Goal: Book appointment/travel/reservation

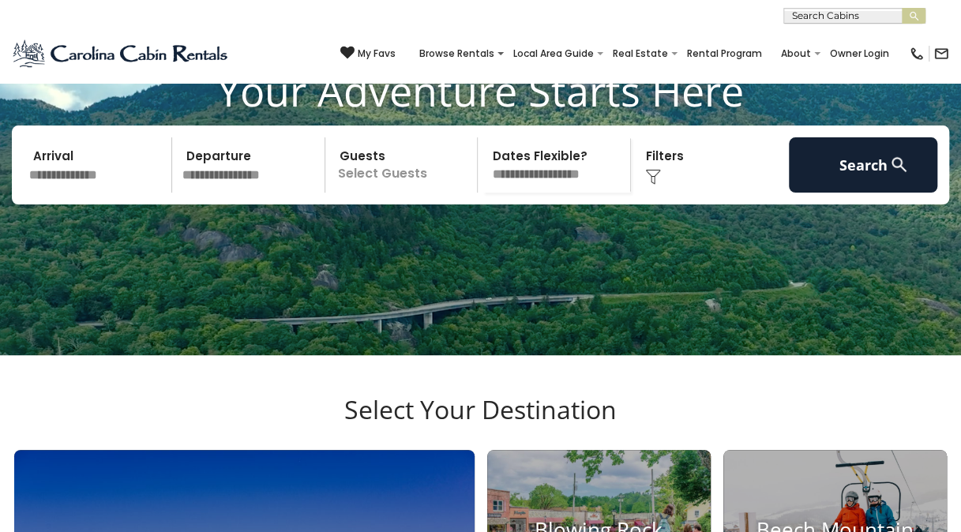
scroll to position [126, 0]
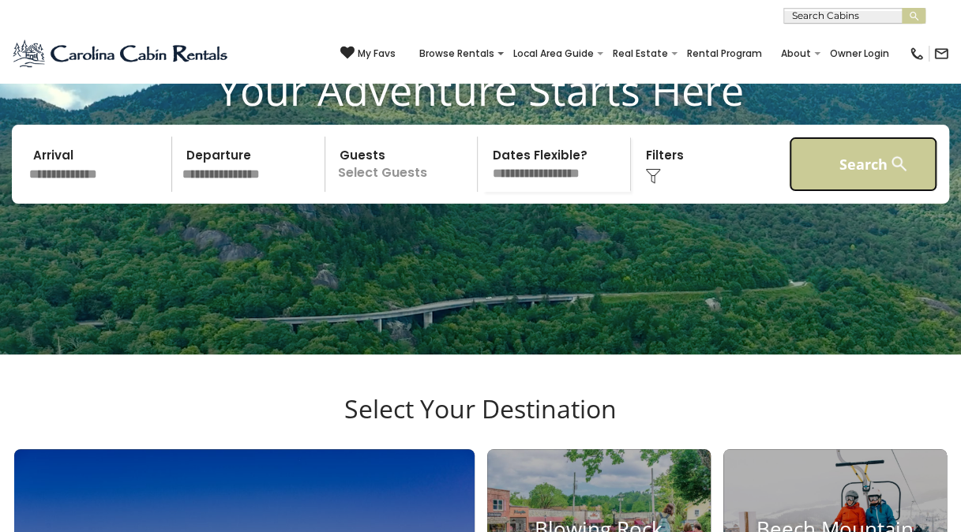
click at [857, 179] on button "Search" at bounding box center [863, 164] width 148 height 55
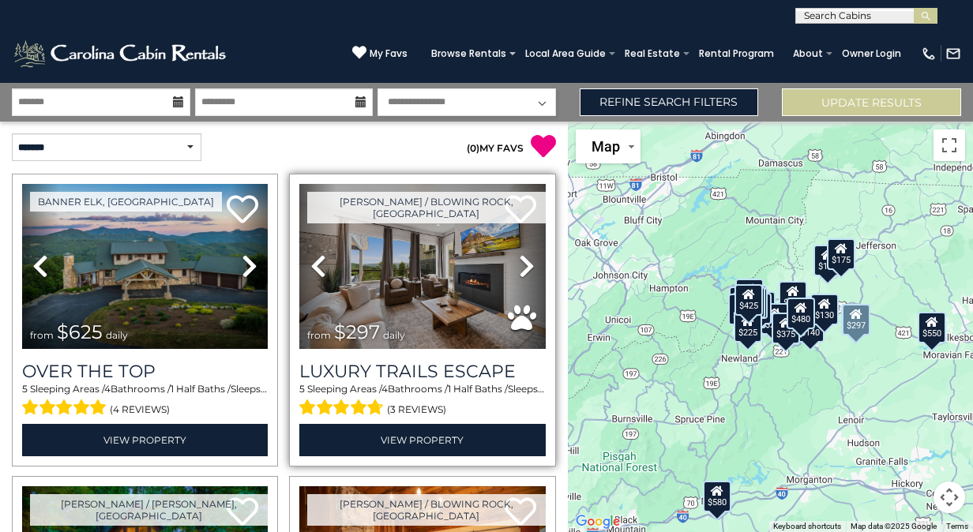
scroll to position [5, 0]
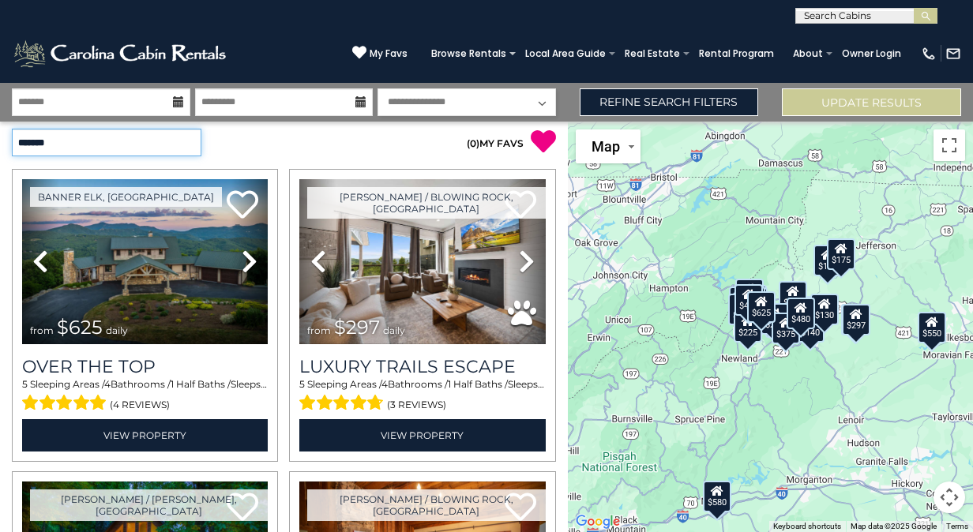
click at [123, 141] on select "**********" at bounding box center [106, 143] width 189 height 28
select select "**********"
click at [12, 129] on select "**********" at bounding box center [106, 143] width 189 height 28
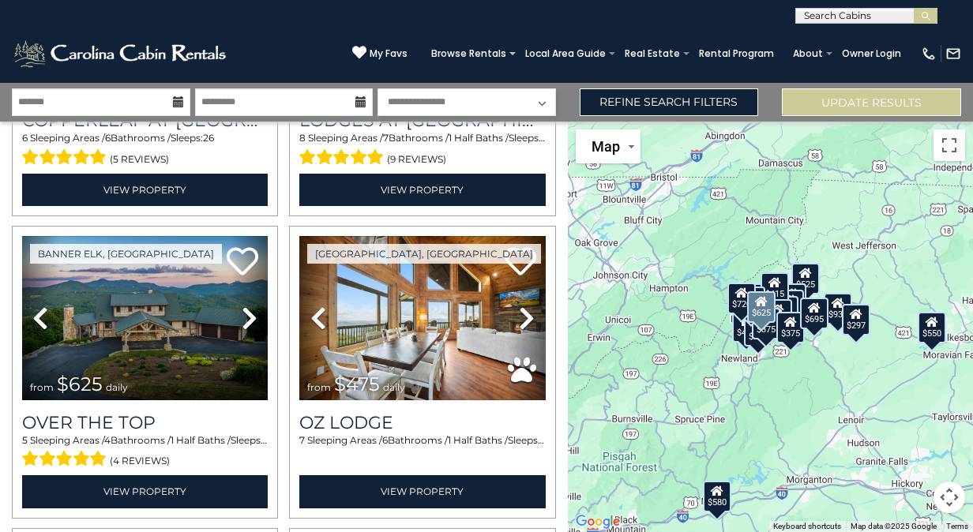
scroll to position [559, 0]
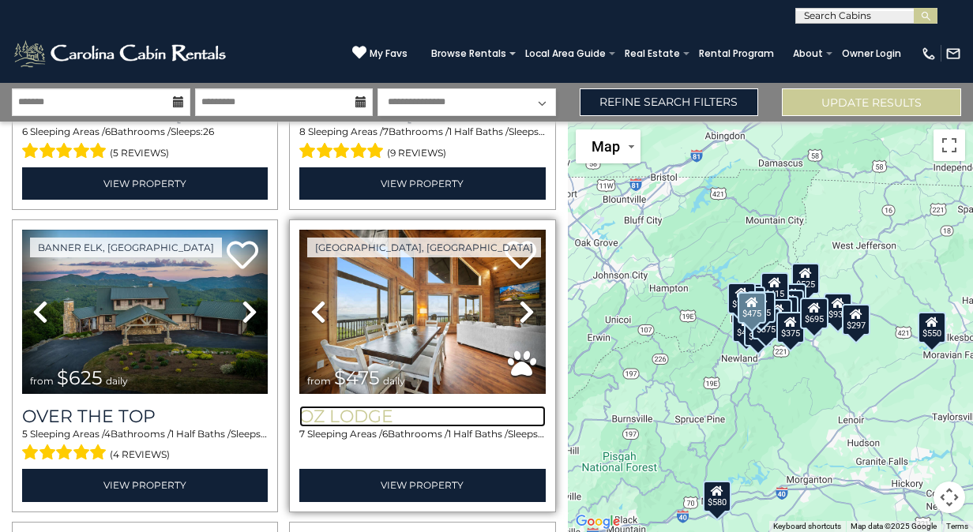
click at [379, 406] on h3 "Oz Lodge" at bounding box center [422, 416] width 246 height 21
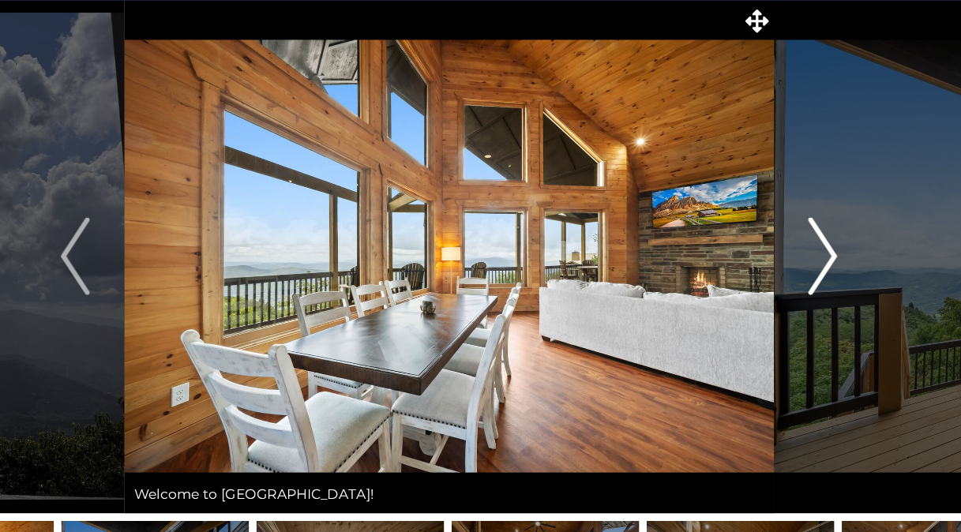
click at [786, 291] on img "Next" at bounding box center [785, 291] width 24 height 63
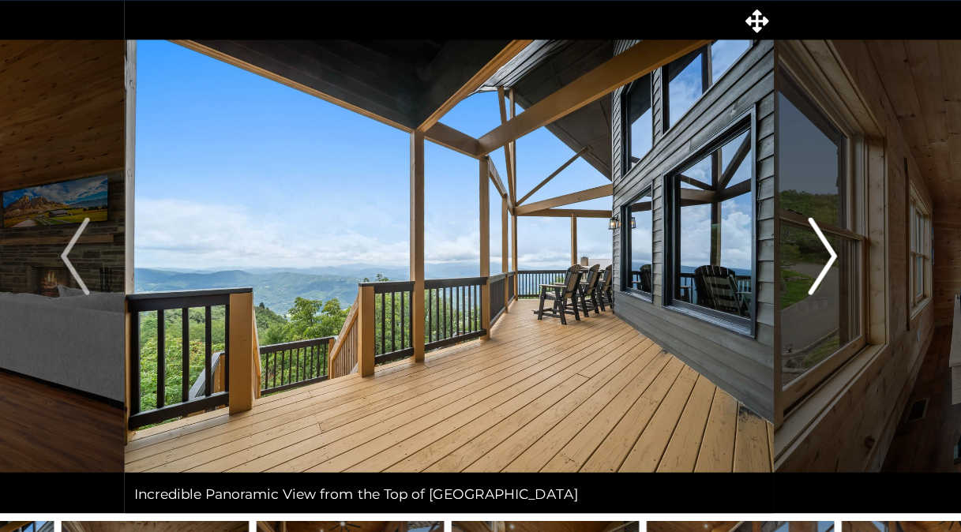
click at [786, 291] on img "Next" at bounding box center [785, 291] width 24 height 63
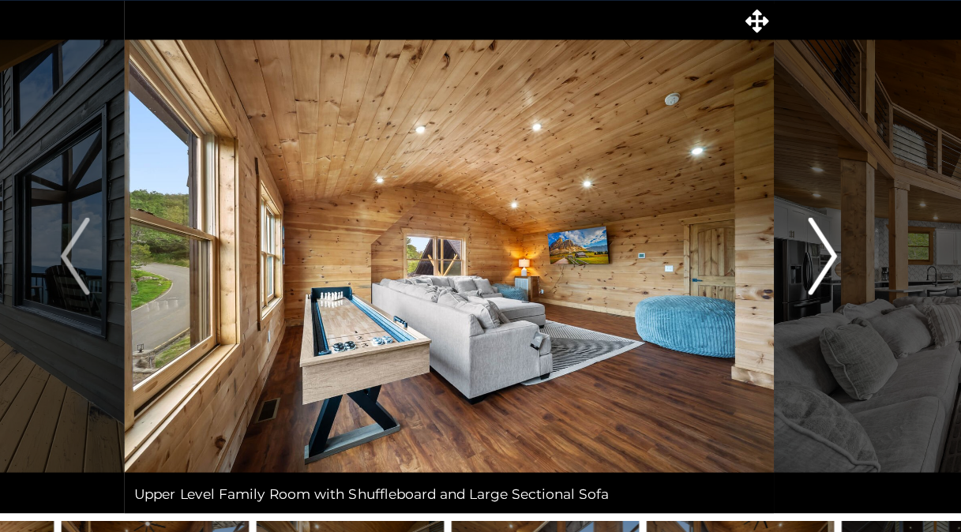
click at [786, 291] on img "Next" at bounding box center [785, 291] width 24 height 63
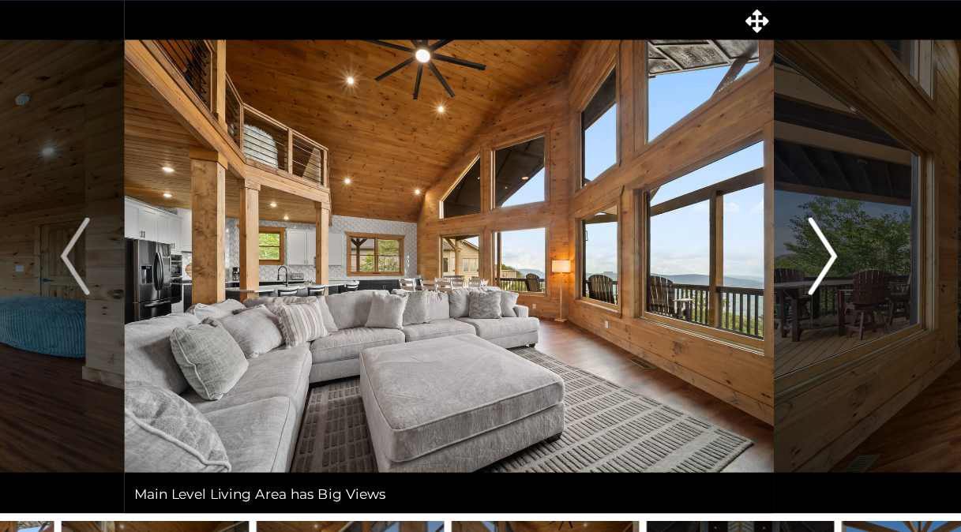
click at [786, 291] on img "Next" at bounding box center [785, 291] width 24 height 63
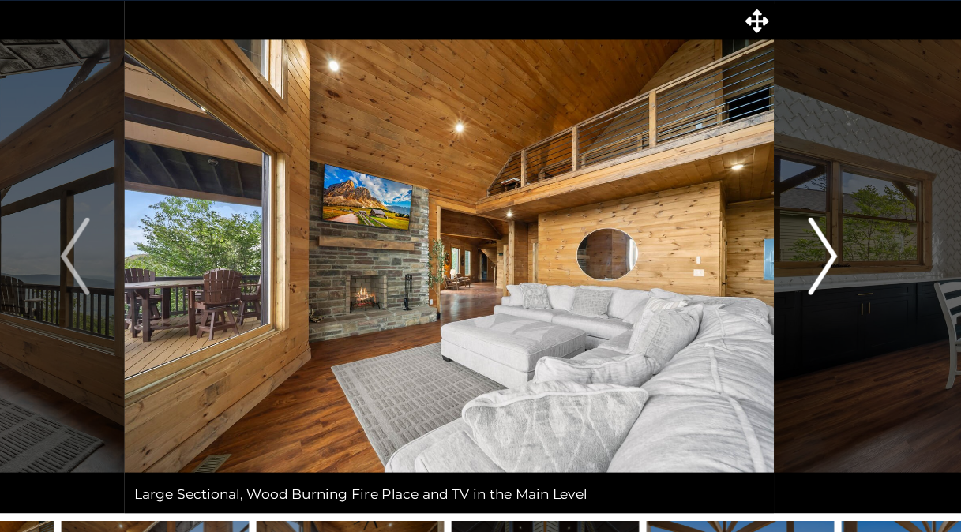
click at [786, 291] on img "Next" at bounding box center [785, 291] width 24 height 63
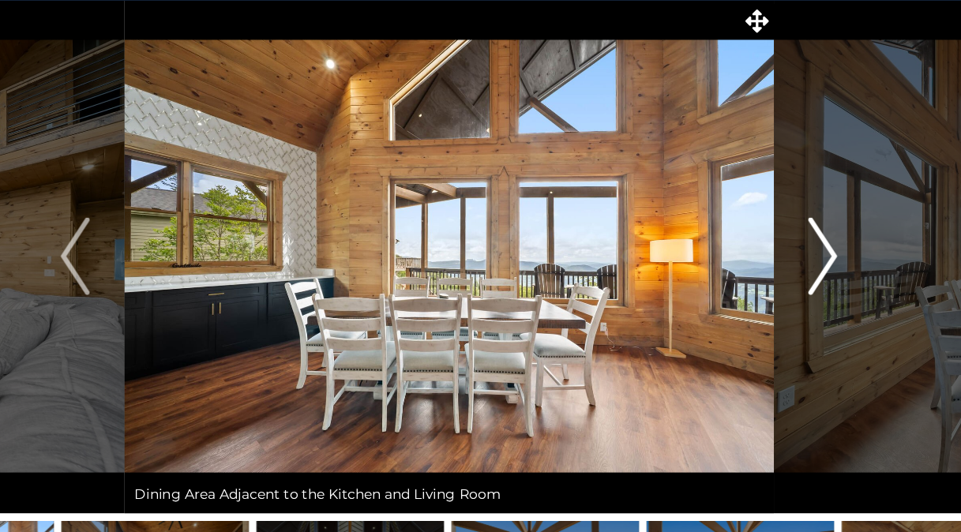
click at [786, 291] on img "Next" at bounding box center [785, 291] width 24 height 63
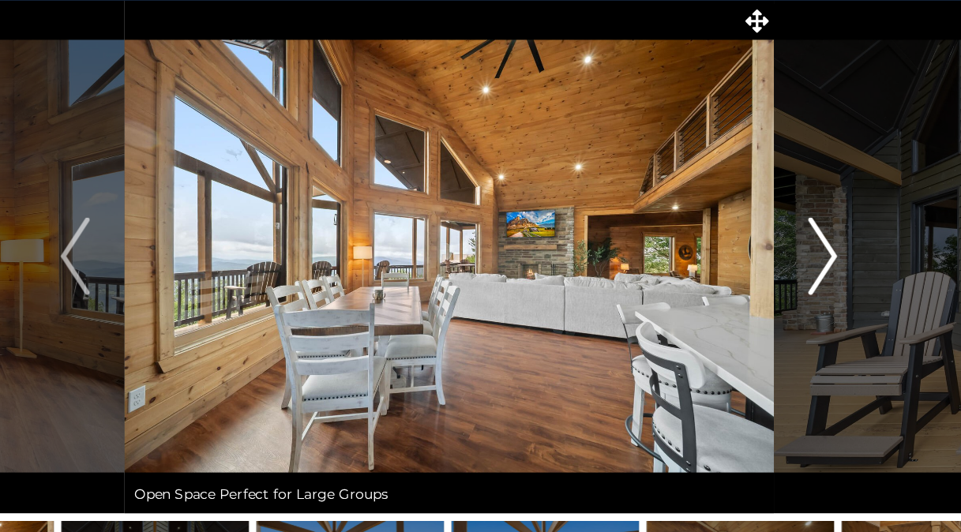
click at [786, 291] on img "Next" at bounding box center [785, 291] width 24 height 63
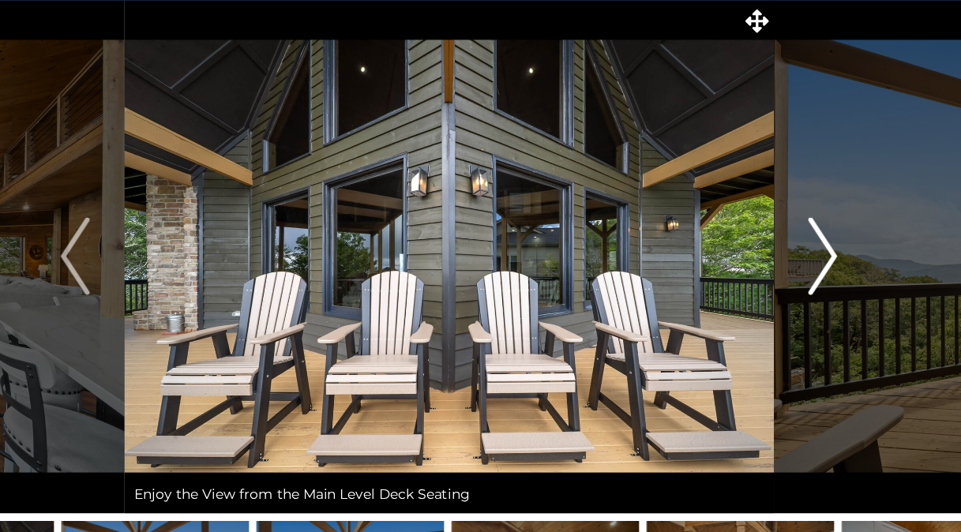
click at [786, 291] on img "Next" at bounding box center [785, 291] width 24 height 63
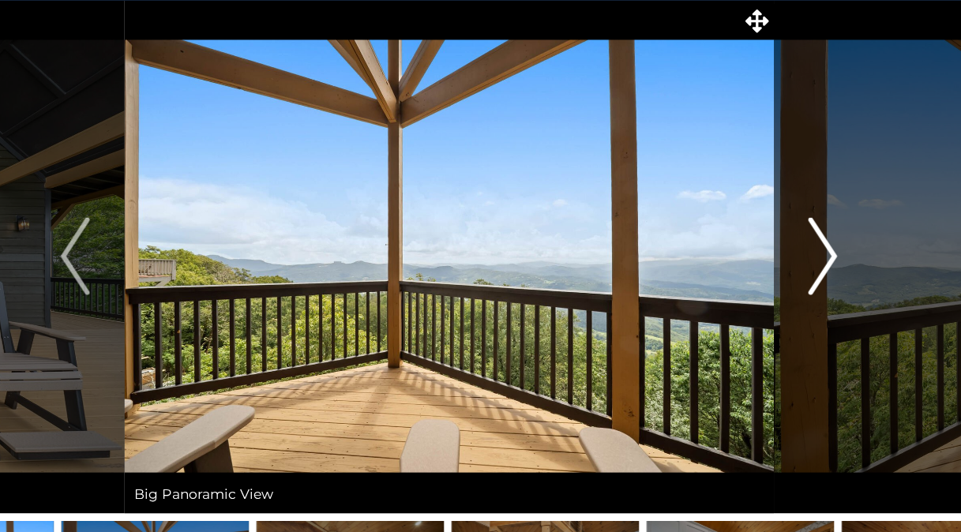
click at [786, 291] on img "Next" at bounding box center [785, 291] width 24 height 63
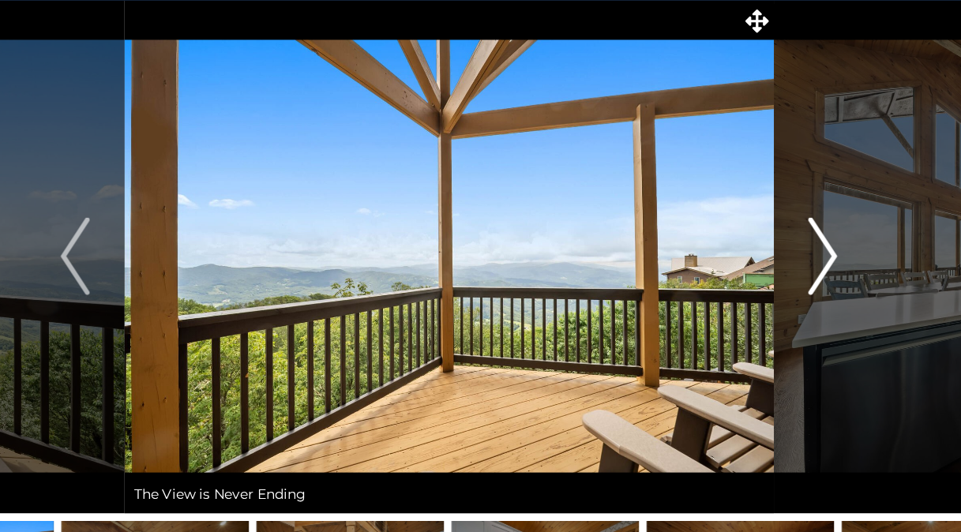
click at [786, 291] on img "Next" at bounding box center [785, 291] width 24 height 63
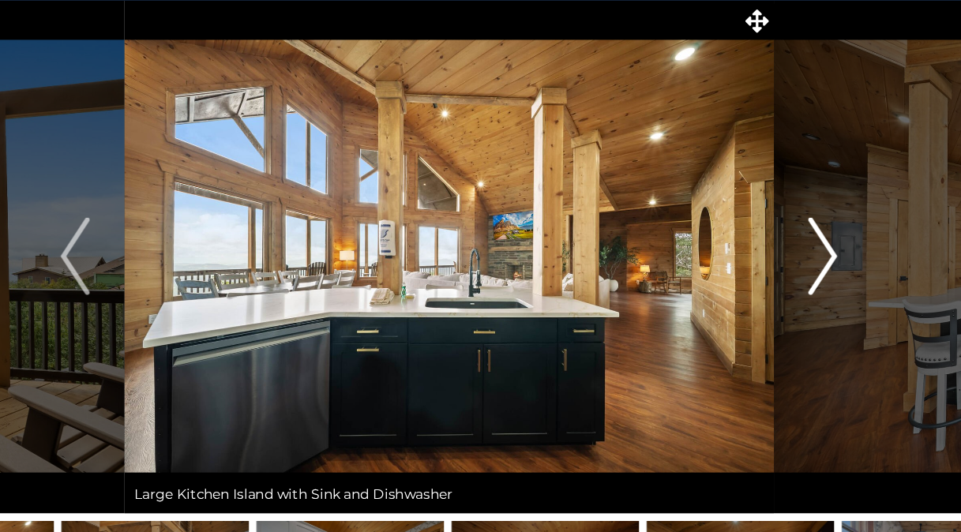
click at [786, 291] on img "Next" at bounding box center [785, 291] width 24 height 63
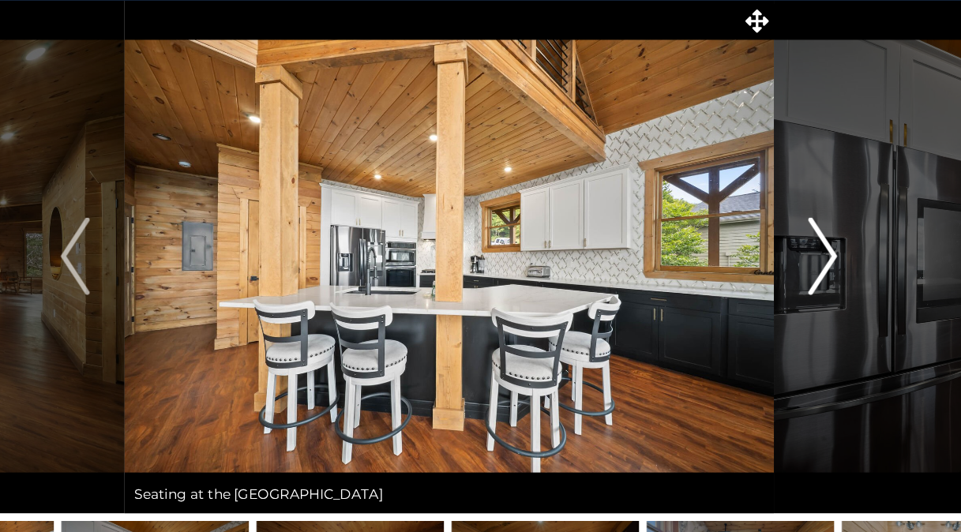
click at [786, 291] on img "Next" at bounding box center [785, 291] width 24 height 63
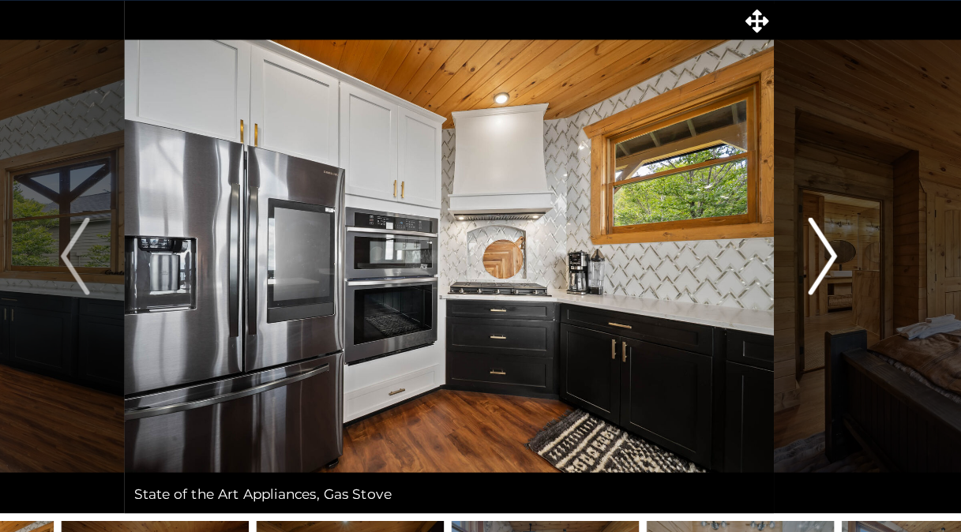
click at [786, 291] on img "Next" at bounding box center [785, 291] width 24 height 63
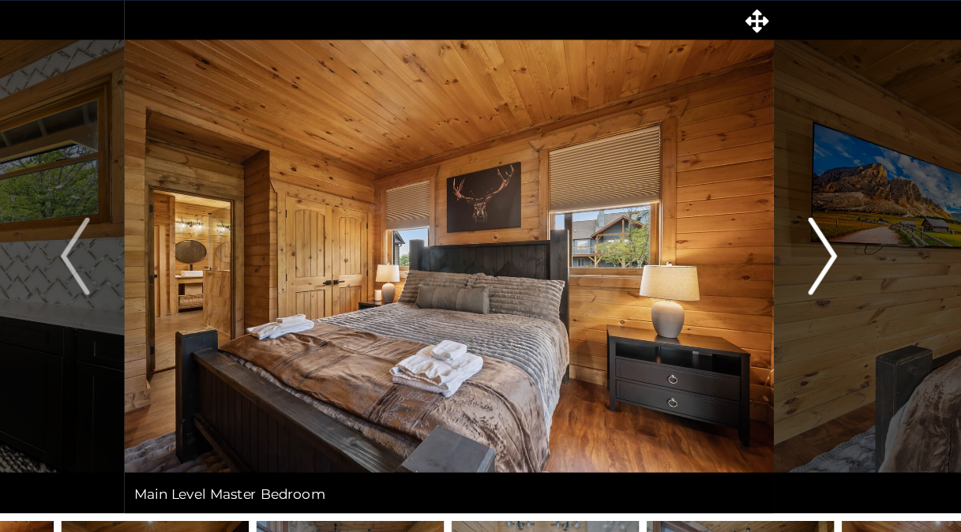
click at [786, 291] on img "Next" at bounding box center [785, 291] width 24 height 63
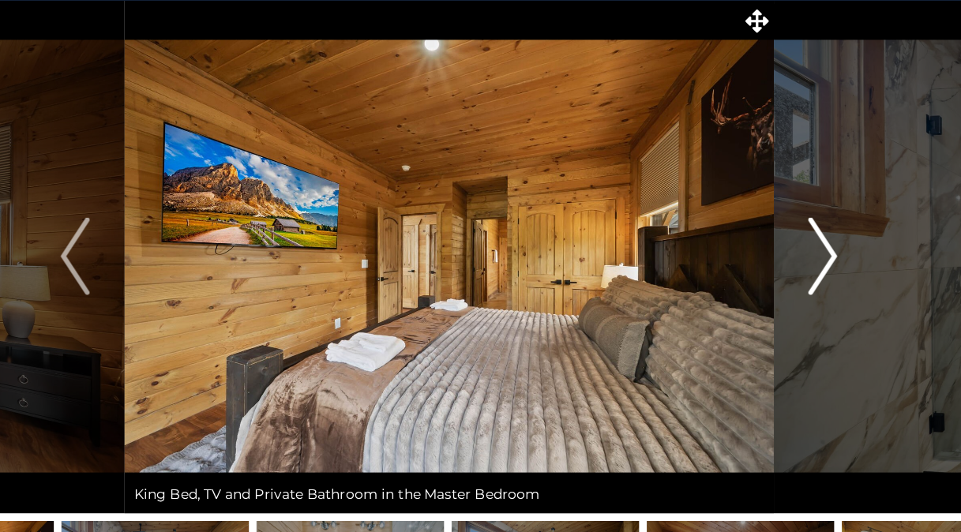
click at [786, 291] on img "Next" at bounding box center [785, 291] width 24 height 63
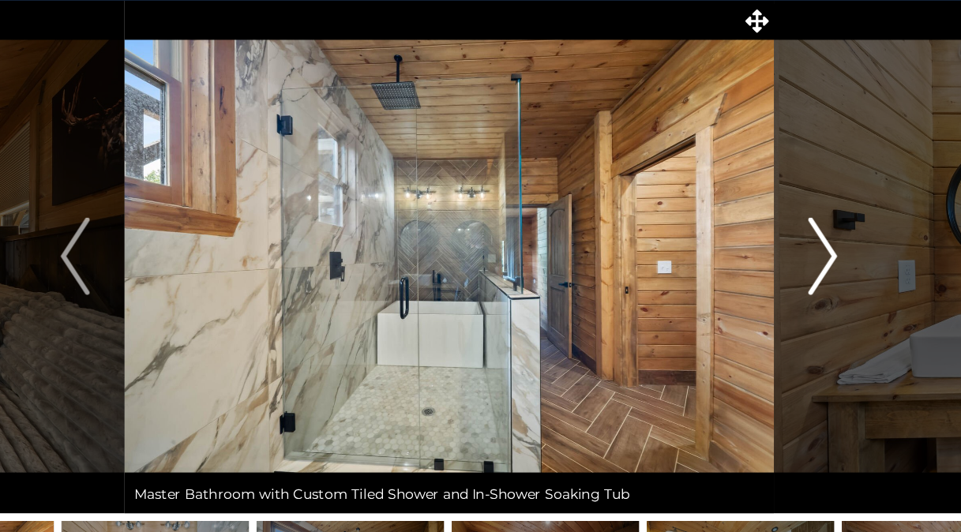
click at [786, 291] on img "Next" at bounding box center [785, 291] width 24 height 63
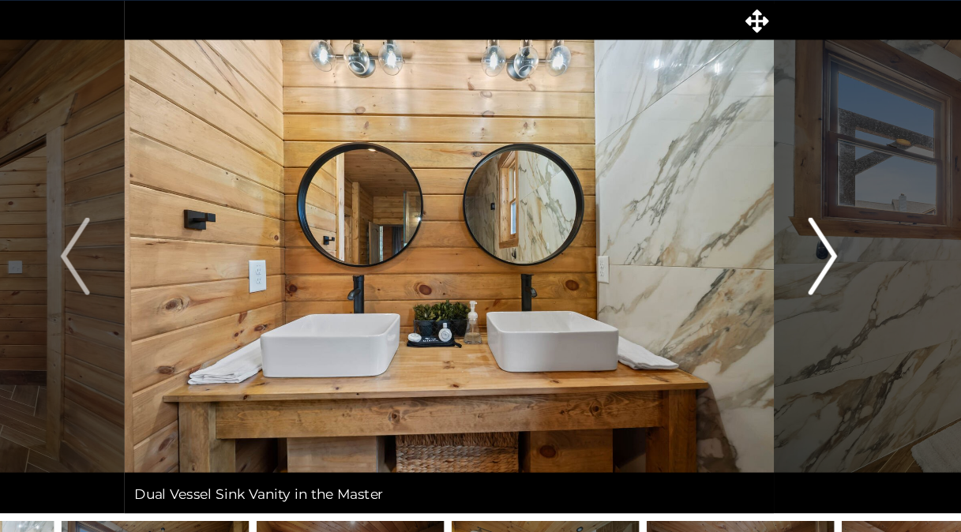
click at [786, 291] on img "Next" at bounding box center [785, 291] width 24 height 63
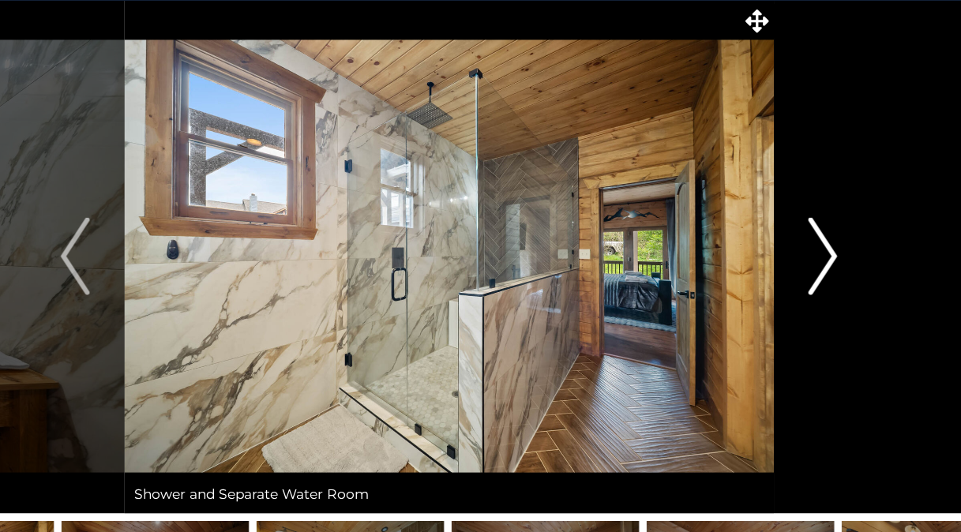
click at [786, 291] on img "Next" at bounding box center [785, 291] width 24 height 63
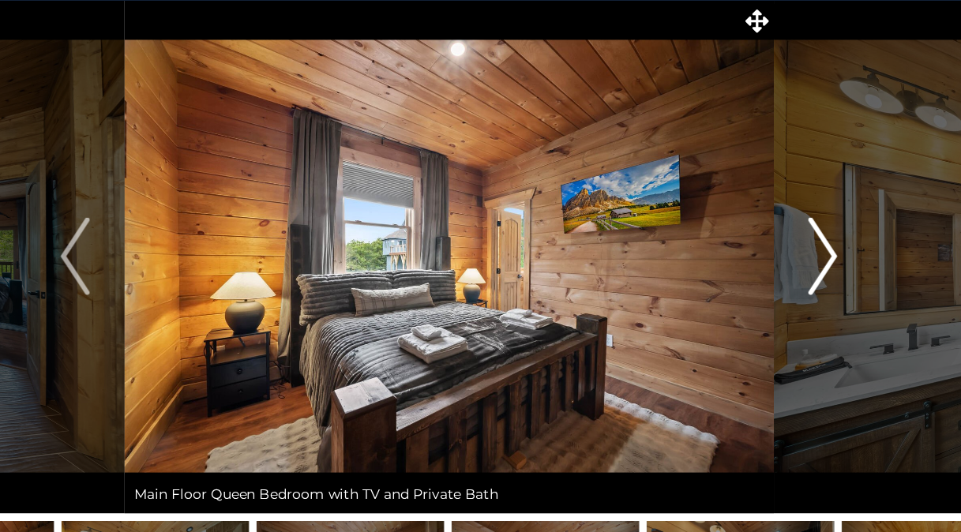
click at [786, 291] on img "Next" at bounding box center [785, 291] width 24 height 63
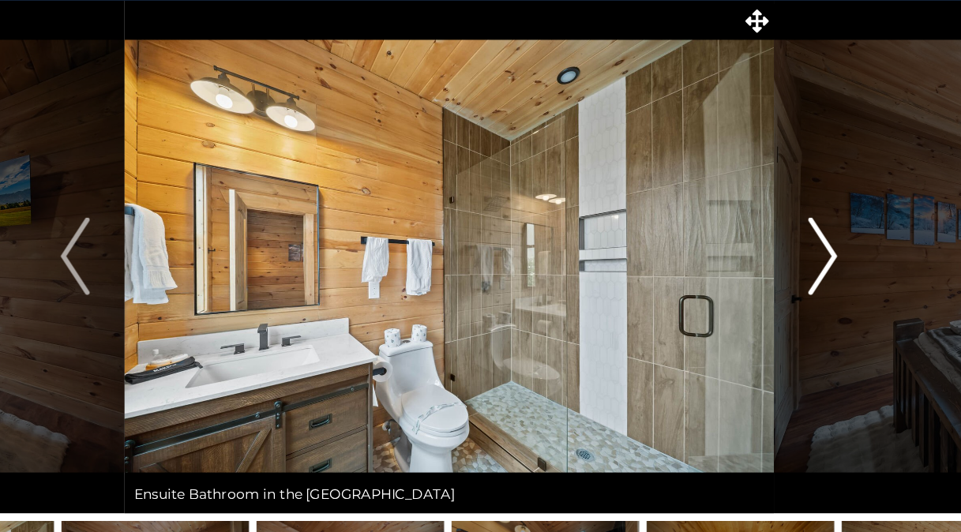
click at [786, 291] on img "Next" at bounding box center [785, 291] width 24 height 63
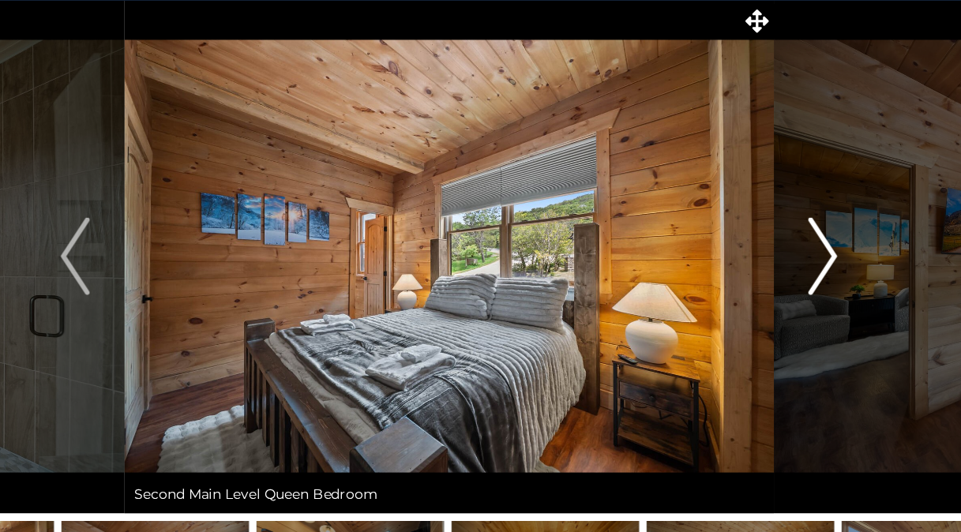
click at [786, 291] on img "Next" at bounding box center [785, 291] width 24 height 63
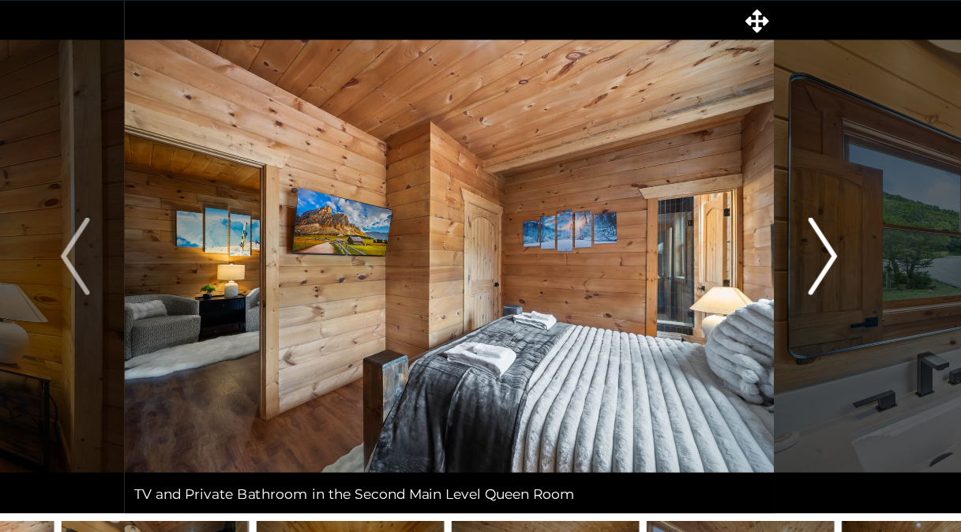
click at [786, 291] on img "Next" at bounding box center [785, 291] width 24 height 63
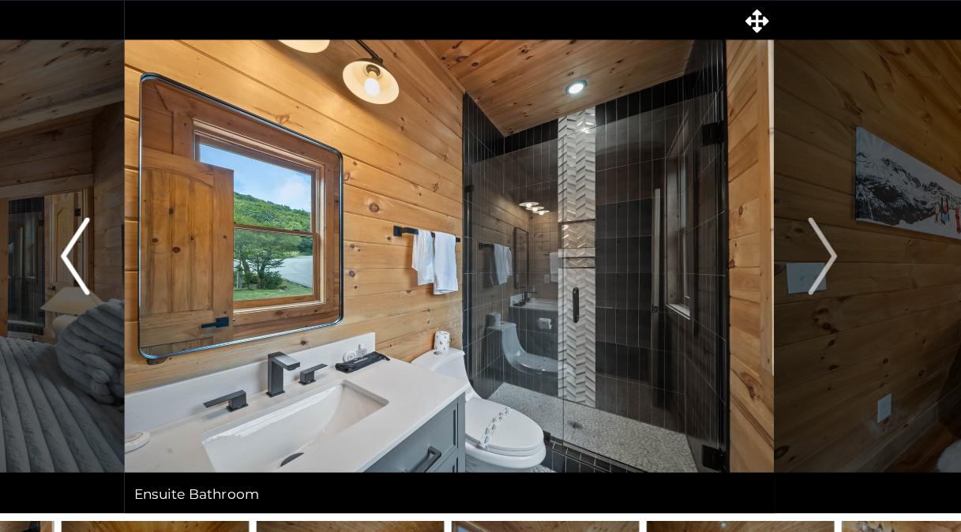
click at [167, 279] on img "Previous" at bounding box center [176, 291] width 24 height 63
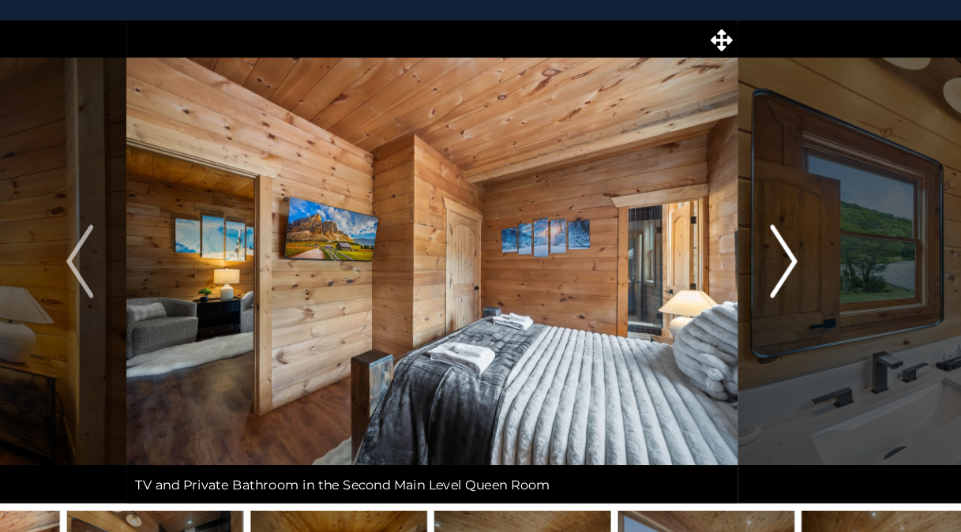
click at [790, 292] on img "Next" at bounding box center [785, 291] width 24 height 63
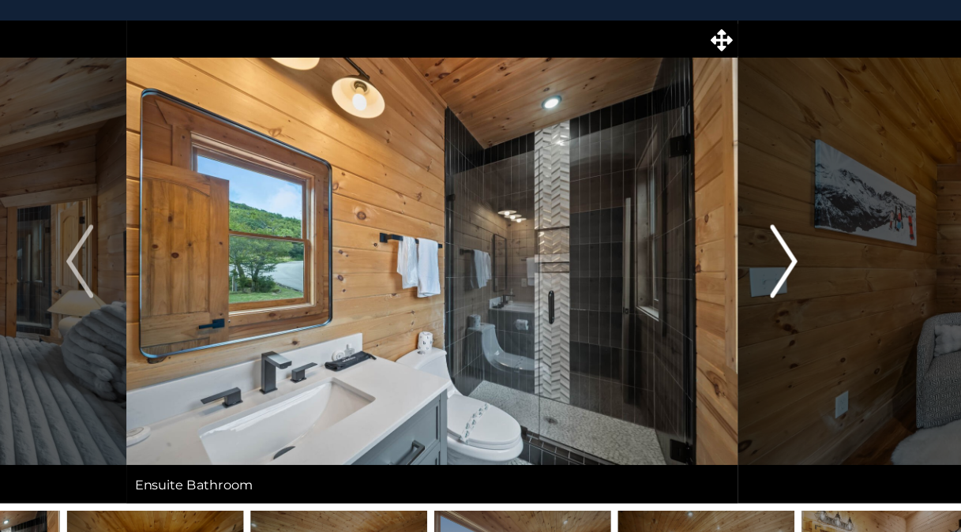
click at [790, 292] on img "Next" at bounding box center [785, 291] width 24 height 63
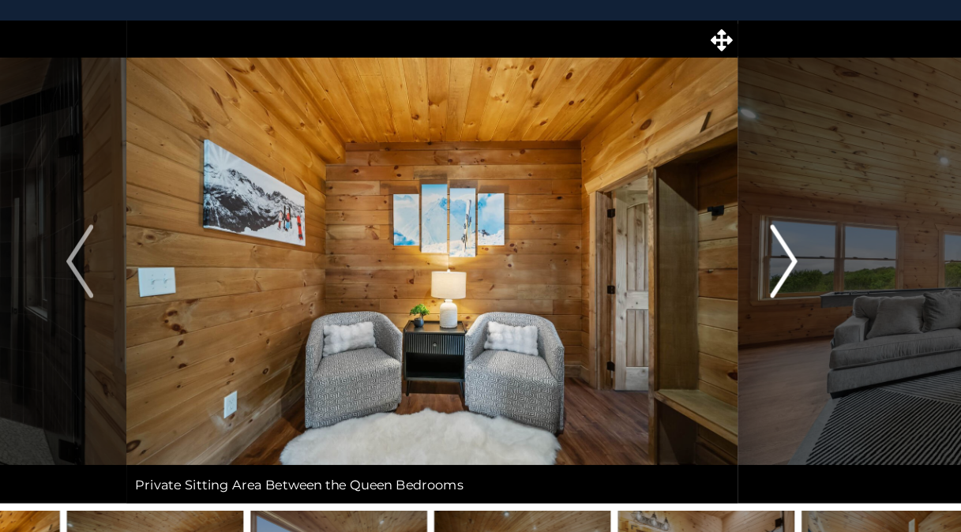
click at [790, 292] on img "Next" at bounding box center [785, 291] width 24 height 63
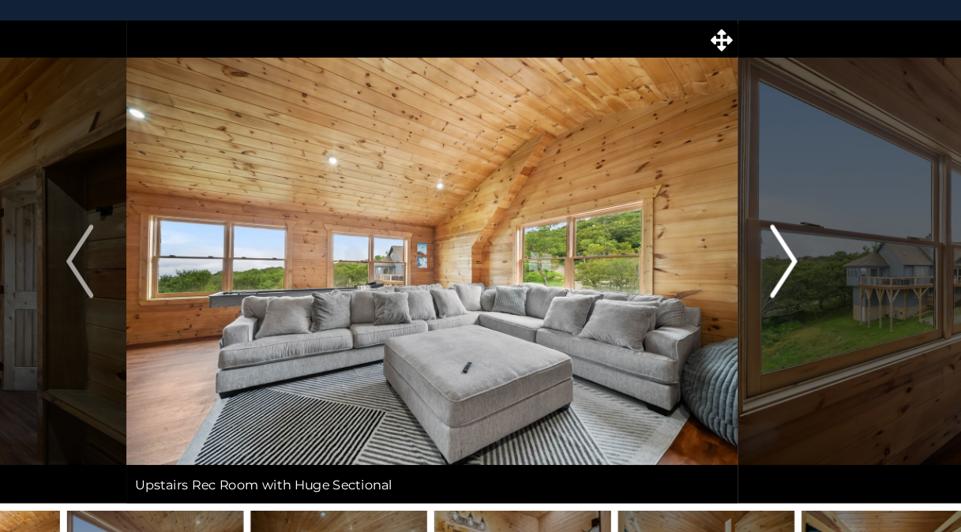
click at [790, 292] on img "Next" at bounding box center [785, 291] width 24 height 63
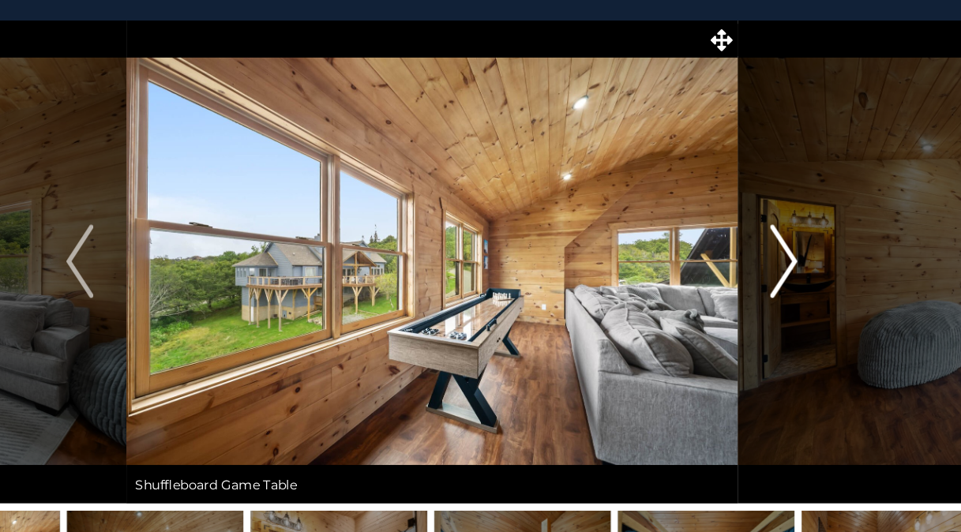
click at [790, 292] on img "Next" at bounding box center [785, 291] width 24 height 63
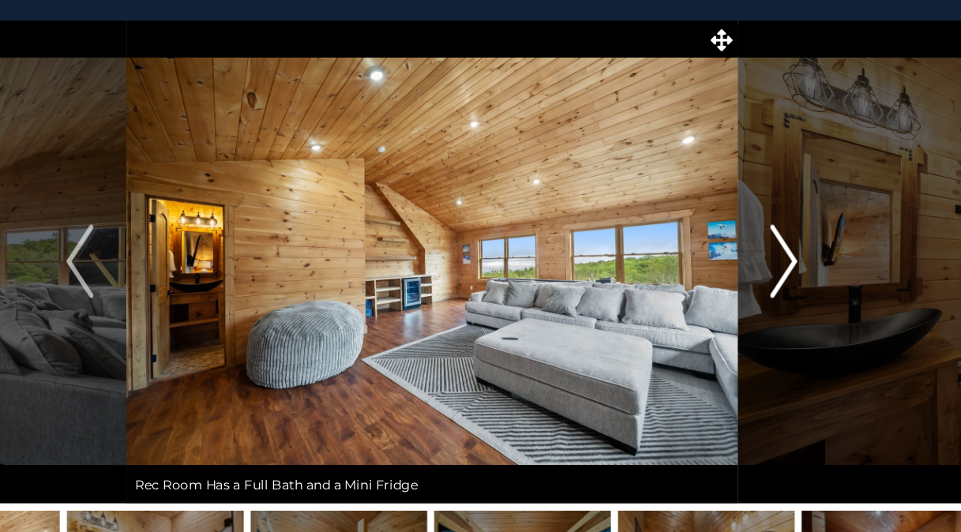
click at [790, 292] on img "Next" at bounding box center [785, 291] width 24 height 63
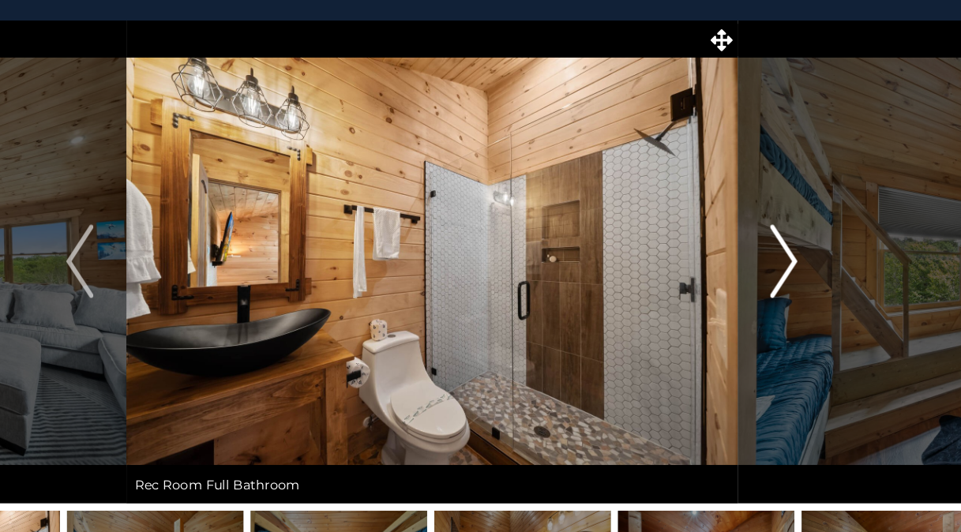
click at [790, 292] on img "Next" at bounding box center [785, 291] width 24 height 63
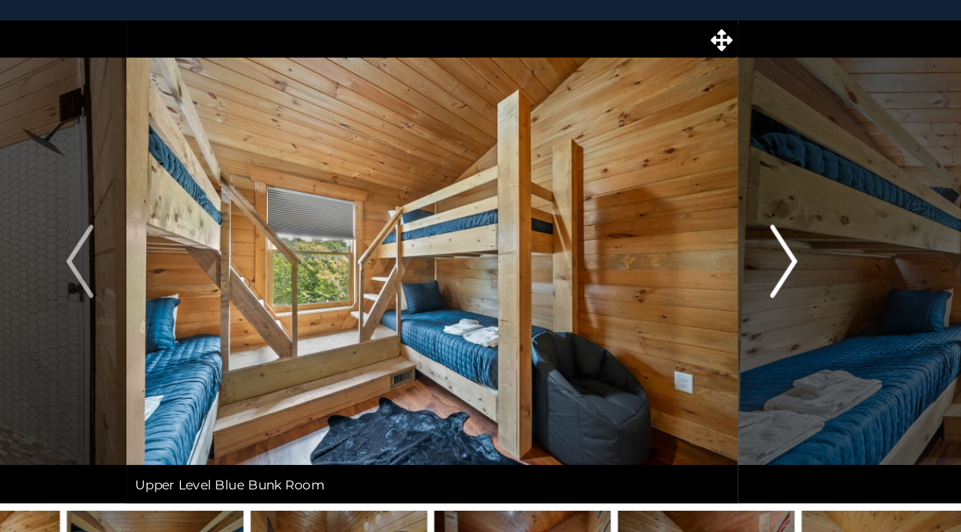
click at [790, 292] on img "Next" at bounding box center [785, 291] width 24 height 63
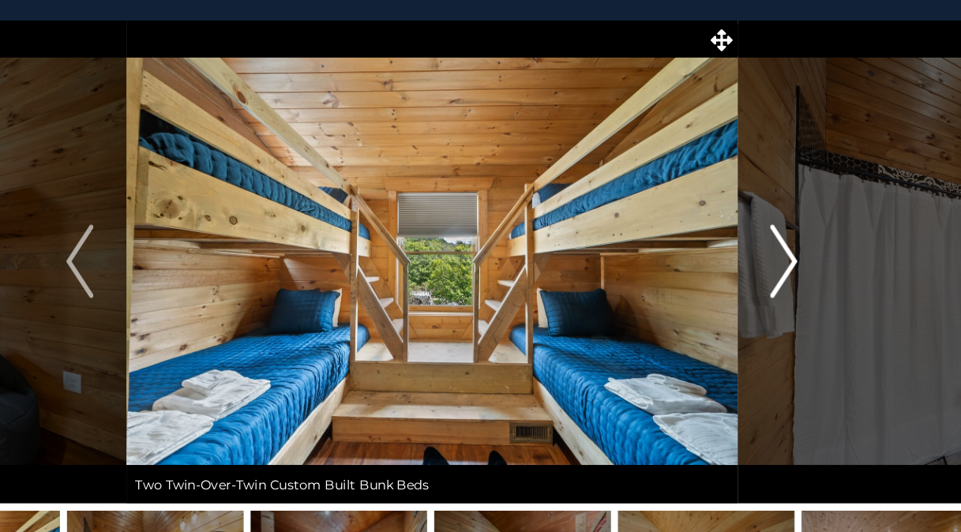
click at [790, 292] on img "Next" at bounding box center [785, 291] width 24 height 63
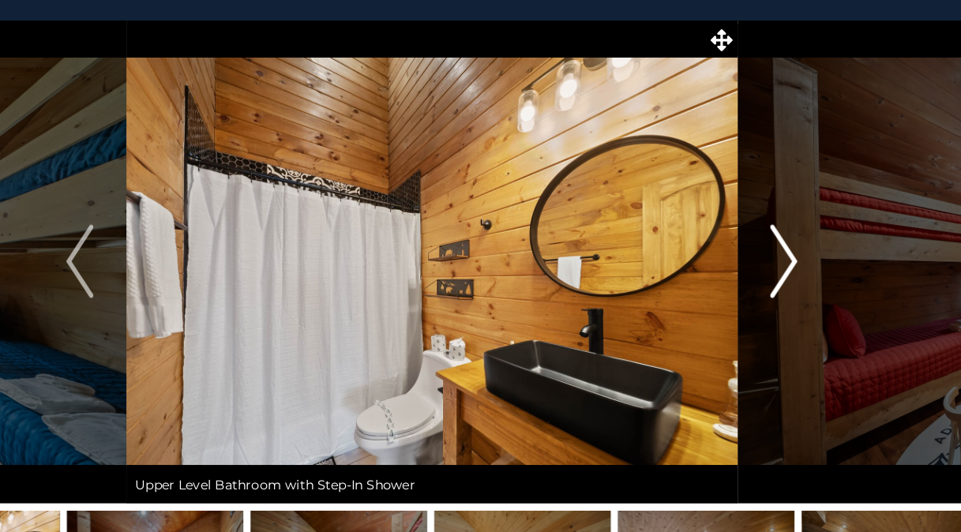
click at [790, 292] on img "Next" at bounding box center [785, 291] width 24 height 63
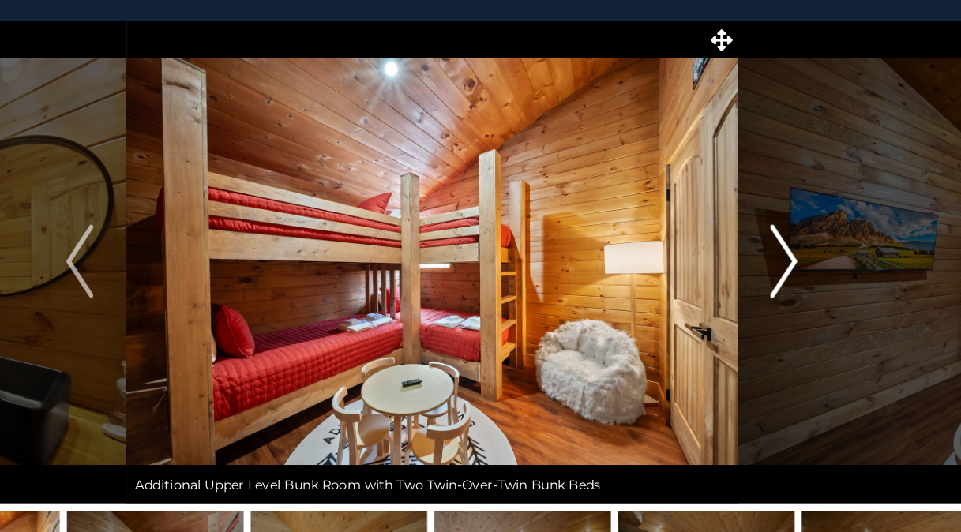
click at [787, 292] on img "Next" at bounding box center [785, 291] width 24 height 63
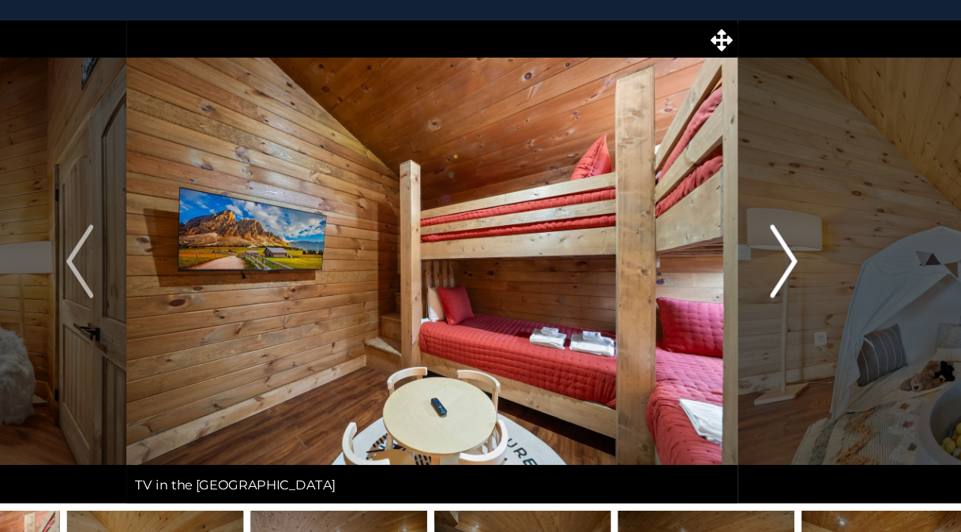
click at [787, 292] on img "Next" at bounding box center [785, 291] width 24 height 63
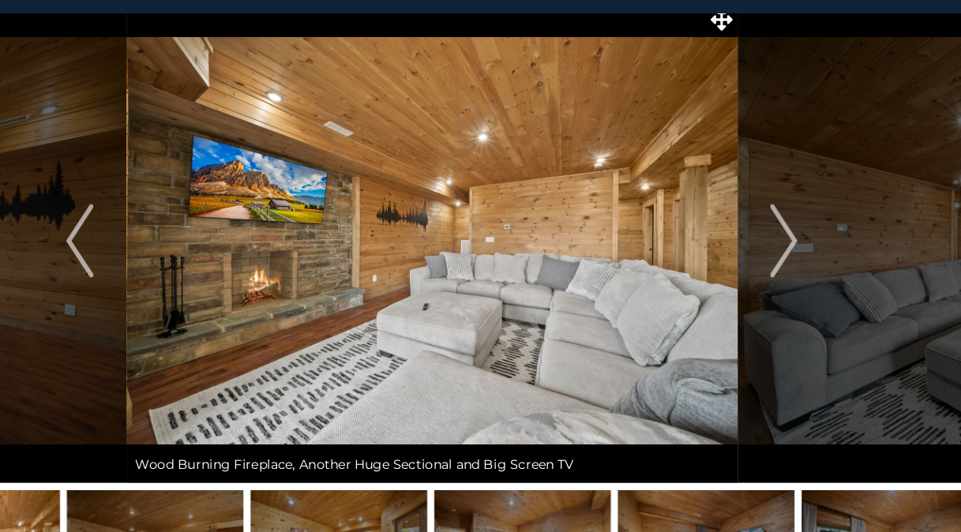
scroll to position [12, 0]
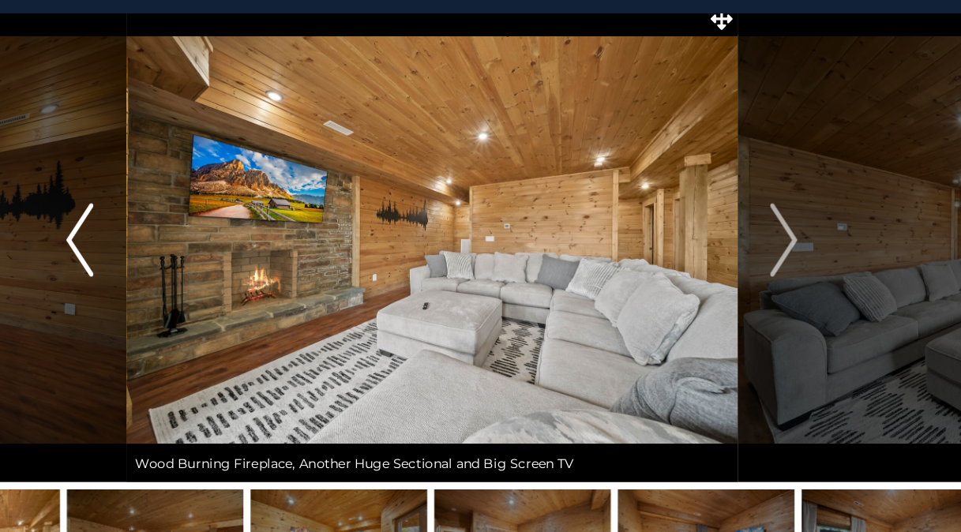
click at [169, 281] on img "Previous" at bounding box center [176, 279] width 24 height 63
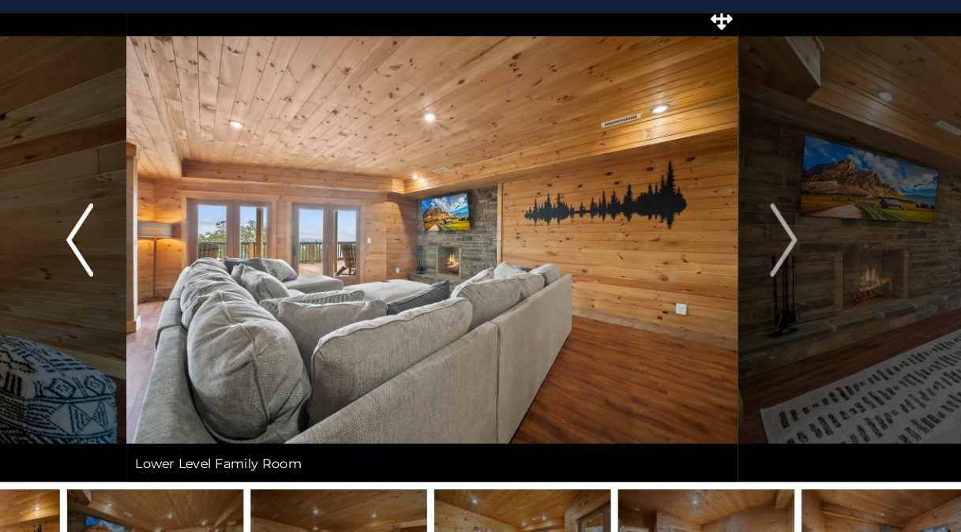
click at [169, 281] on img "Previous" at bounding box center [176, 279] width 24 height 63
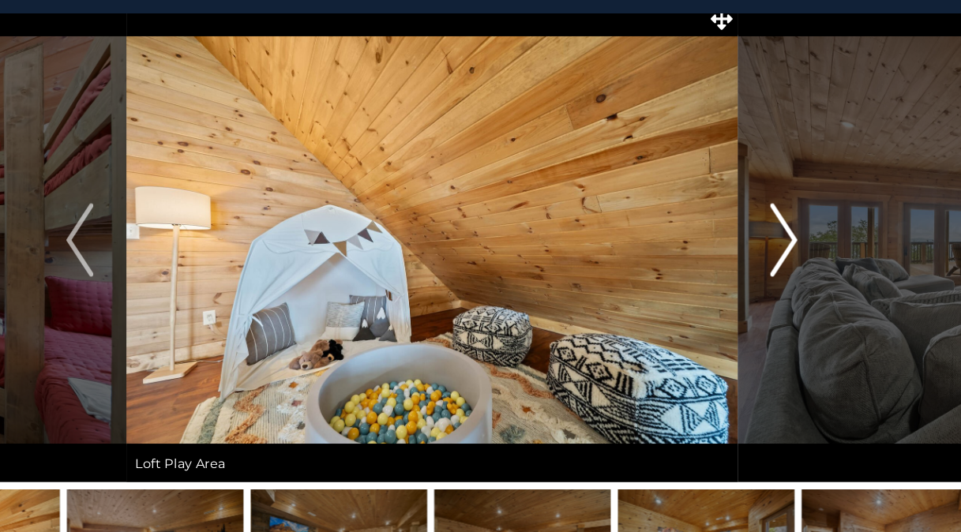
click at [786, 261] on img "Next" at bounding box center [785, 279] width 24 height 63
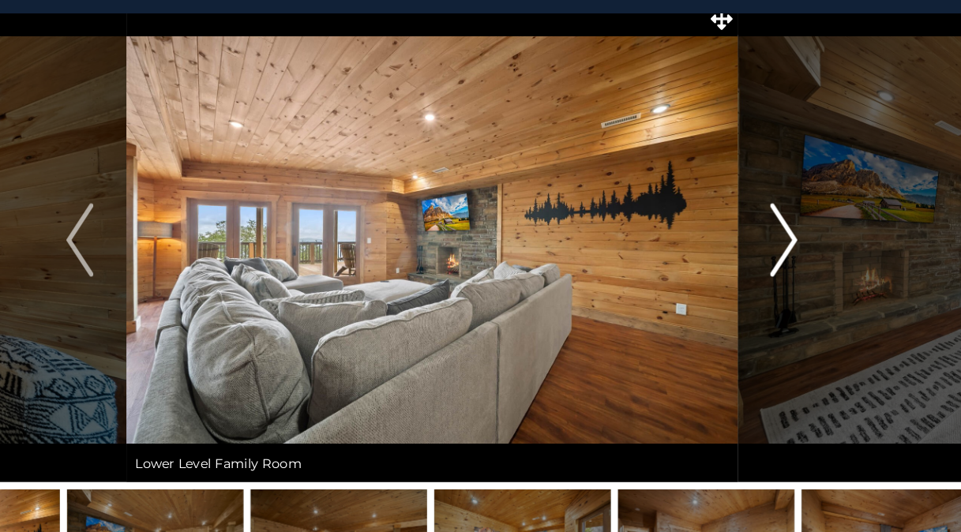
click at [786, 261] on img "Next" at bounding box center [785, 279] width 24 height 63
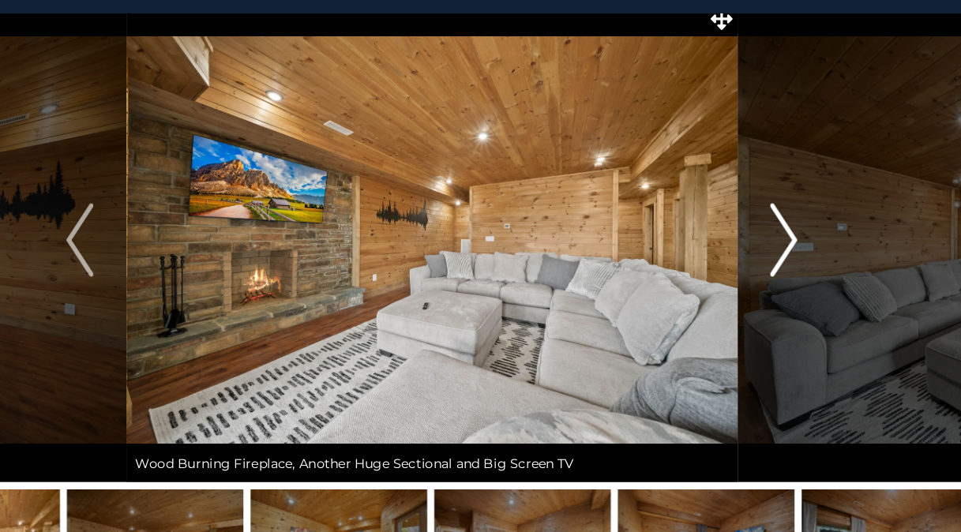
click at [786, 261] on img "Next" at bounding box center [785, 279] width 24 height 63
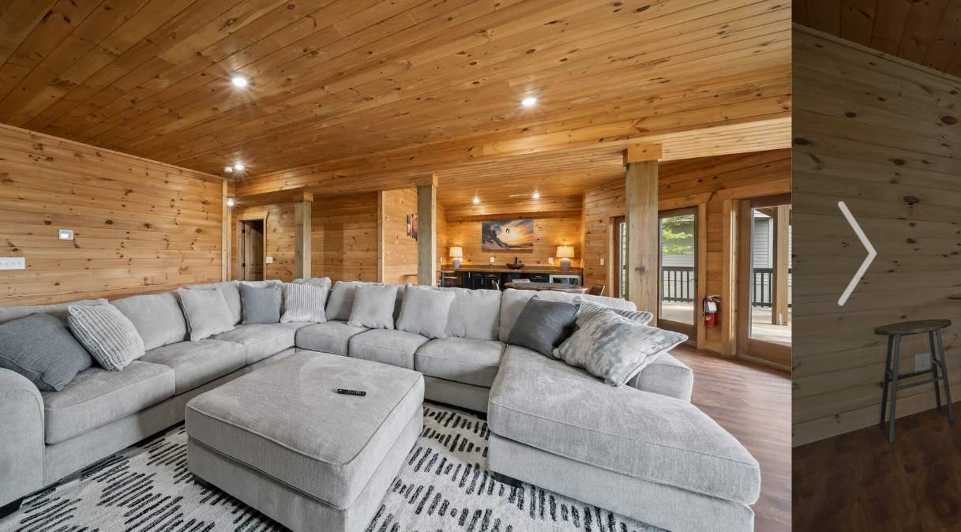
scroll to position [11, 0]
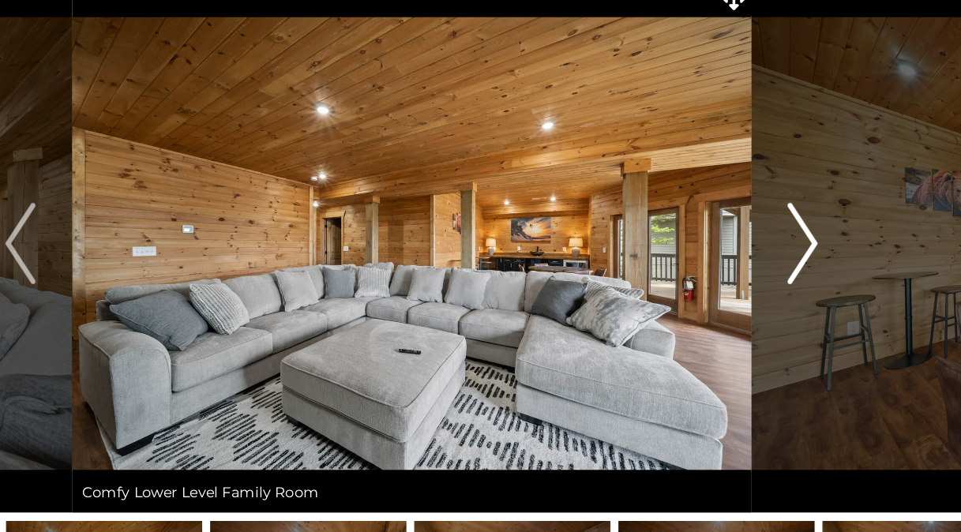
click at [783, 272] on img "Next" at bounding box center [785, 280] width 24 height 63
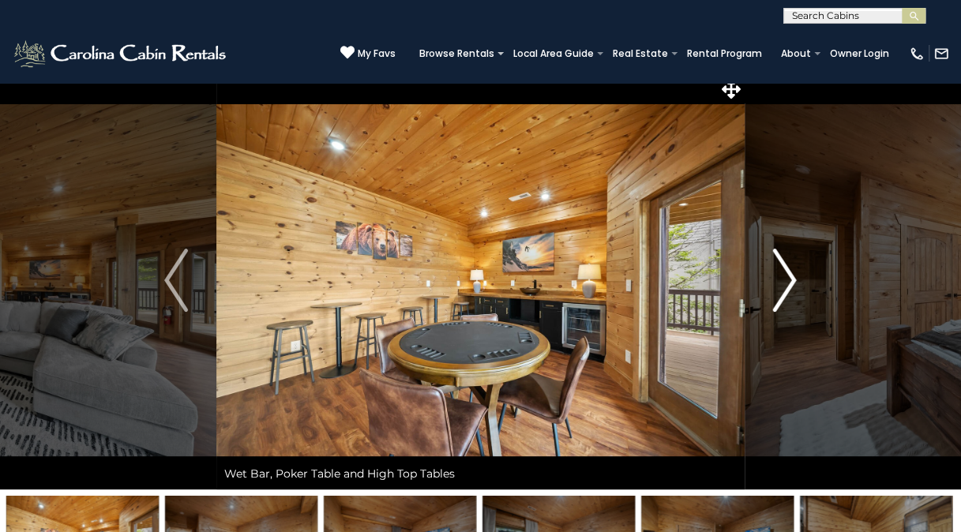
click at [786, 273] on img "Next" at bounding box center [785, 280] width 24 height 63
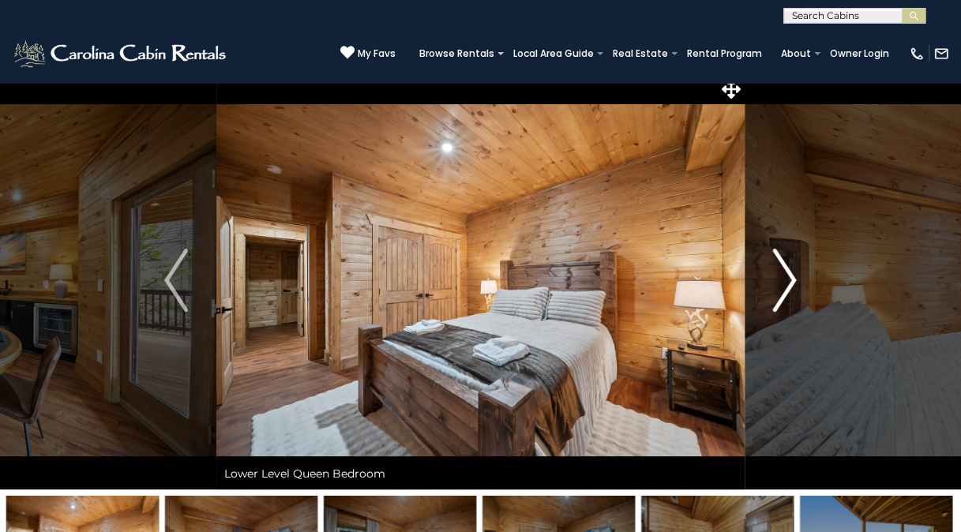
click at [783, 273] on img "Next" at bounding box center [785, 280] width 24 height 63
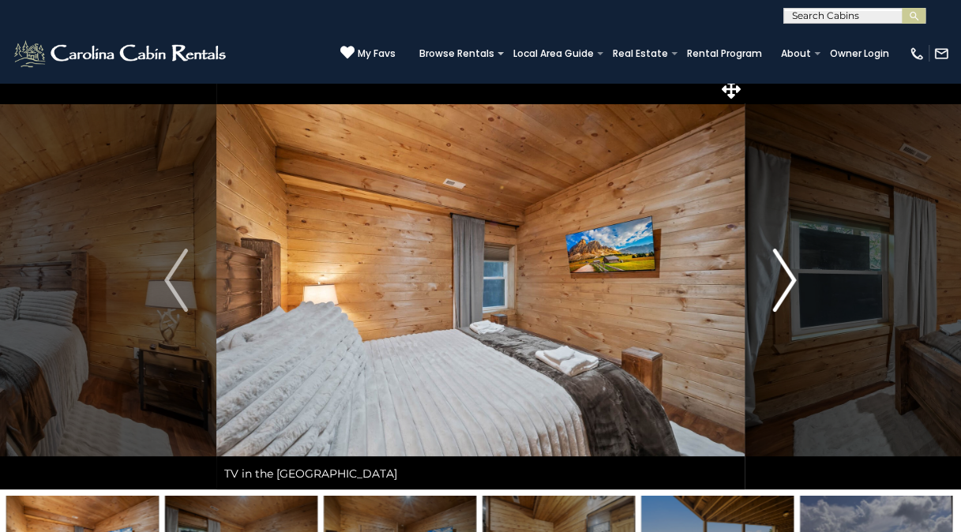
click at [783, 273] on img "Next" at bounding box center [785, 280] width 24 height 63
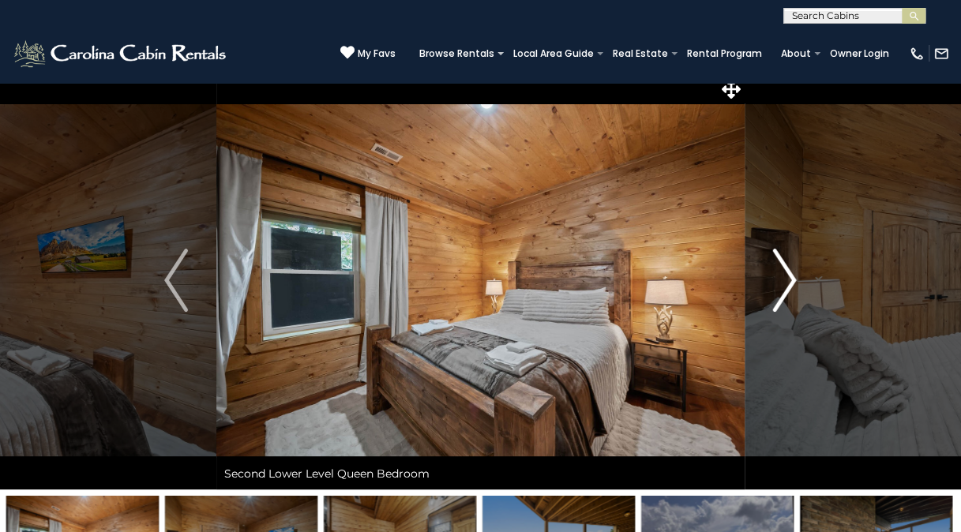
click at [783, 273] on img "Next" at bounding box center [785, 280] width 24 height 63
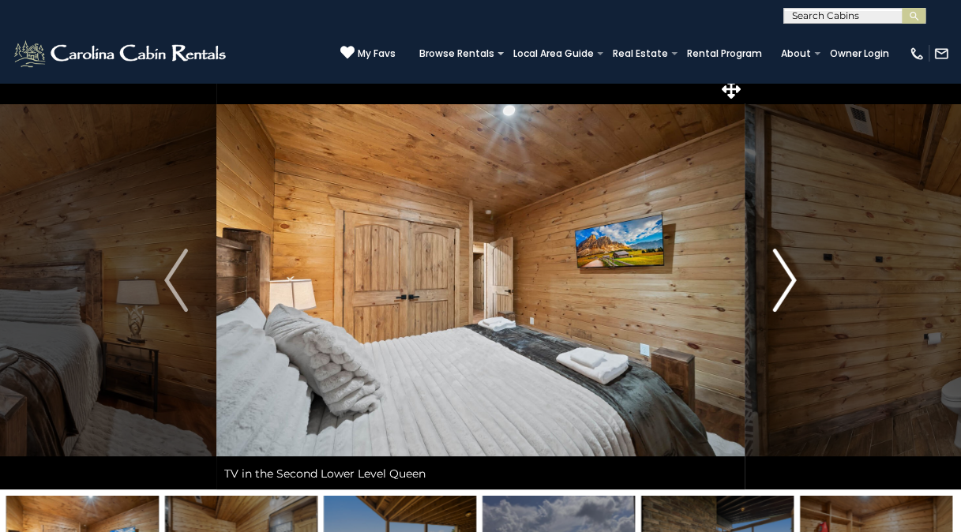
click at [783, 273] on img "Next" at bounding box center [785, 280] width 24 height 63
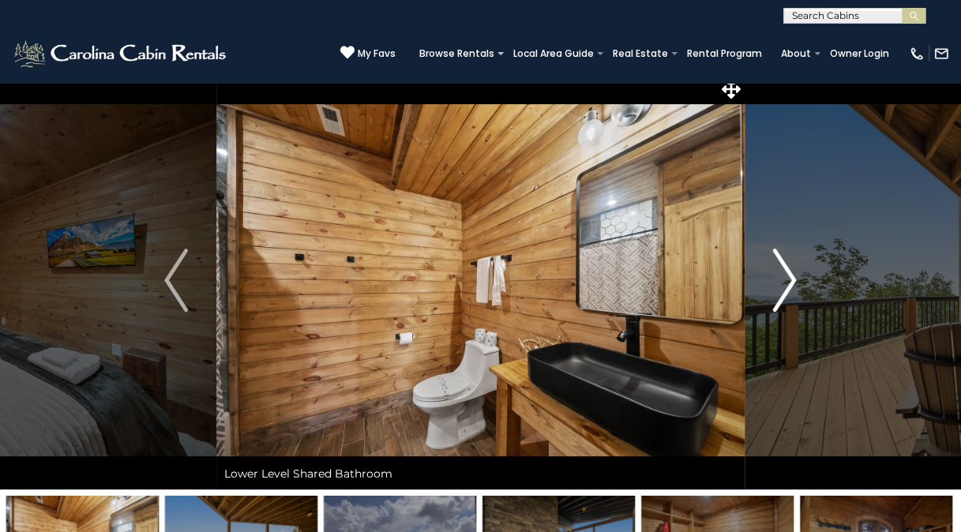
click at [783, 273] on img "Next" at bounding box center [785, 280] width 24 height 63
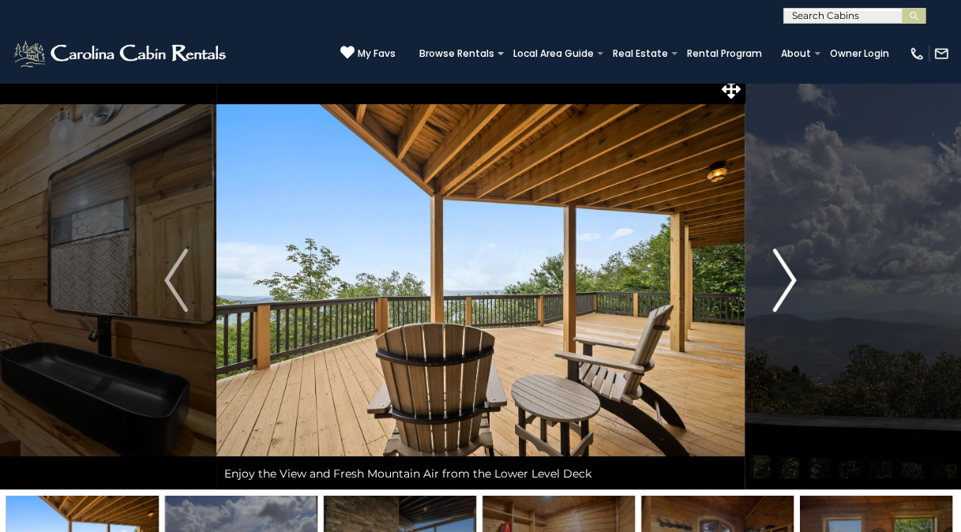
click at [783, 273] on img "Next" at bounding box center [785, 280] width 24 height 63
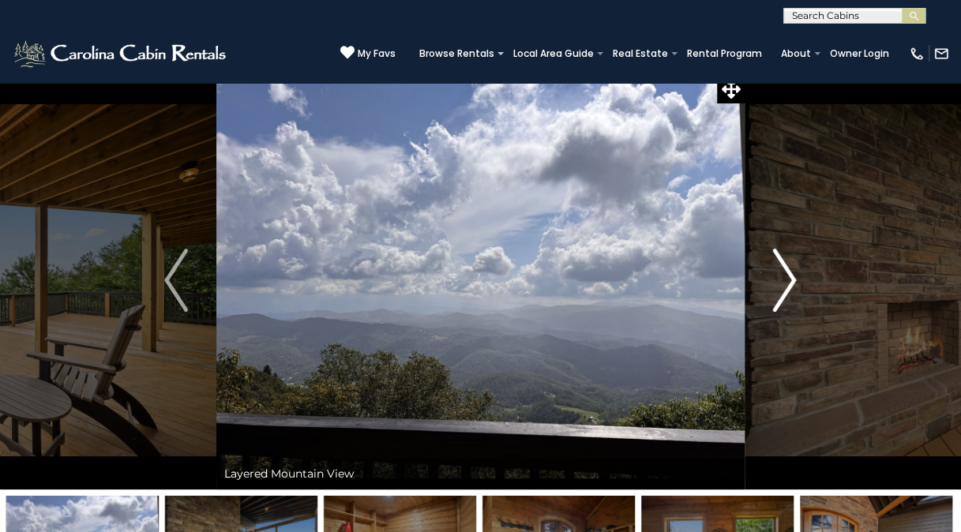
click at [783, 273] on img "Next" at bounding box center [785, 280] width 24 height 63
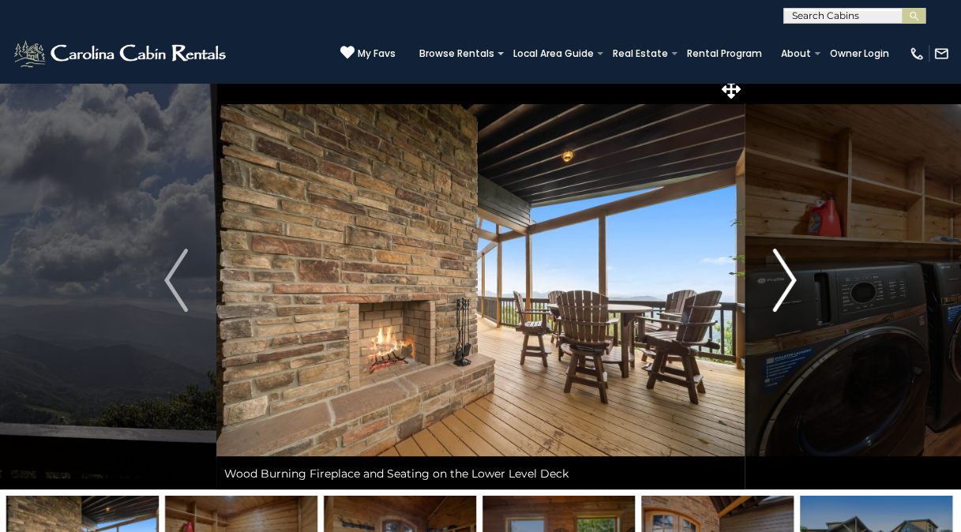
click at [783, 273] on img "Next" at bounding box center [785, 280] width 24 height 63
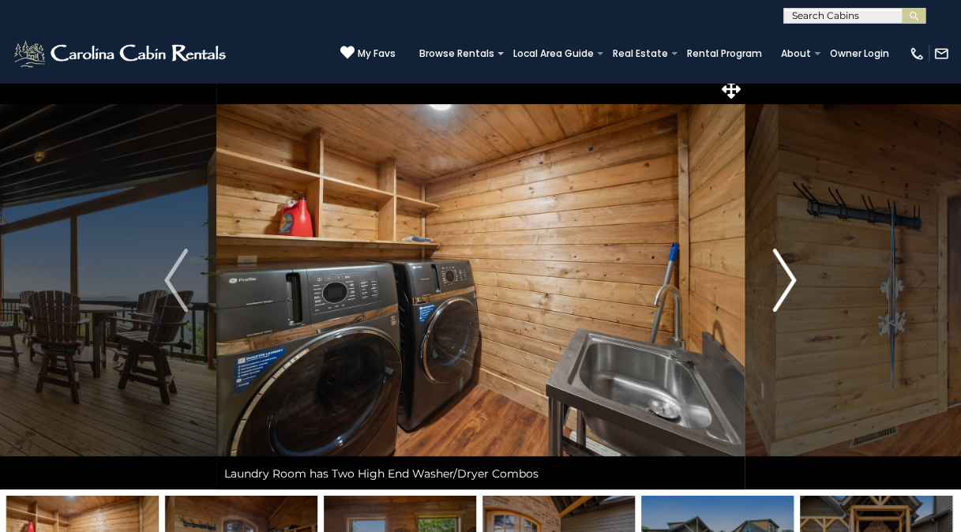
click at [783, 273] on img "Next" at bounding box center [785, 280] width 24 height 63
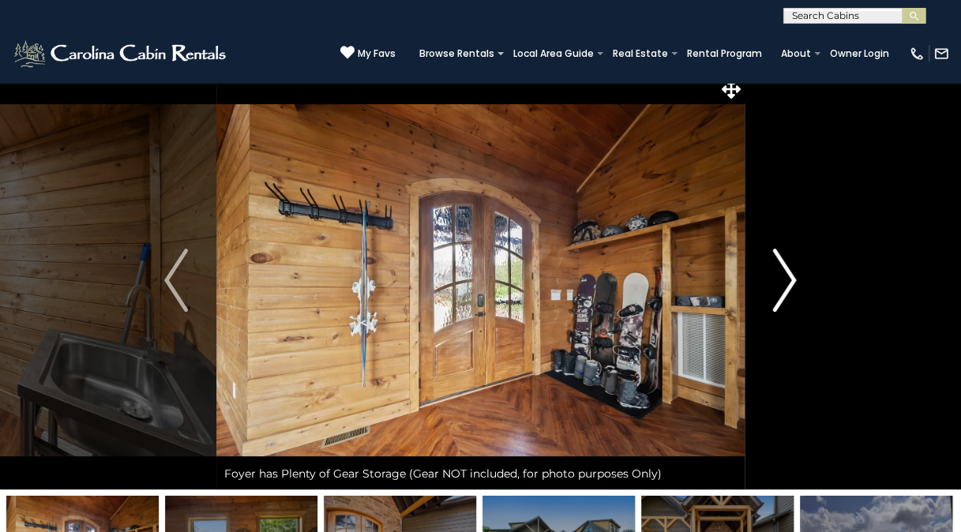
click at [783, 273] on img "Next" at bounding box center [785, 280] width 24 height 63
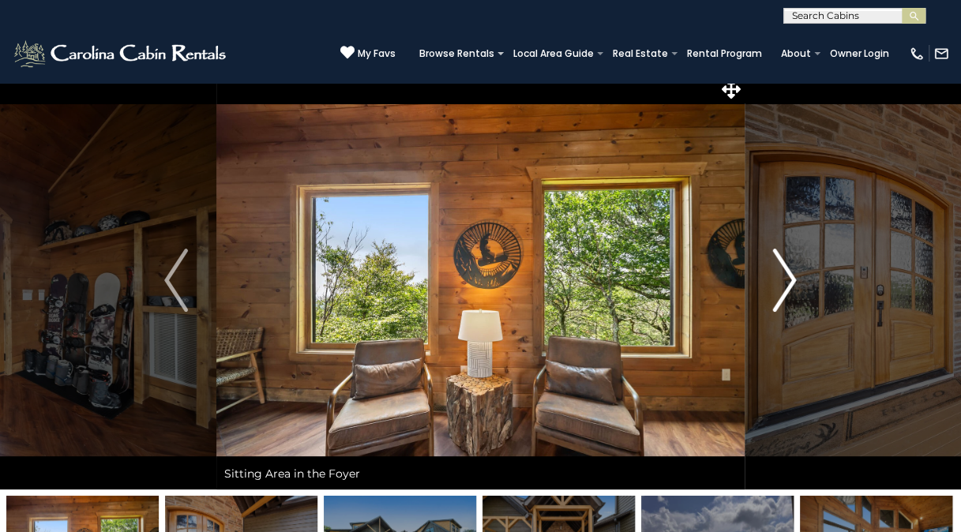
click at [783, 273] on img "Next" at bounding box center [785, 280] width 24 height 63
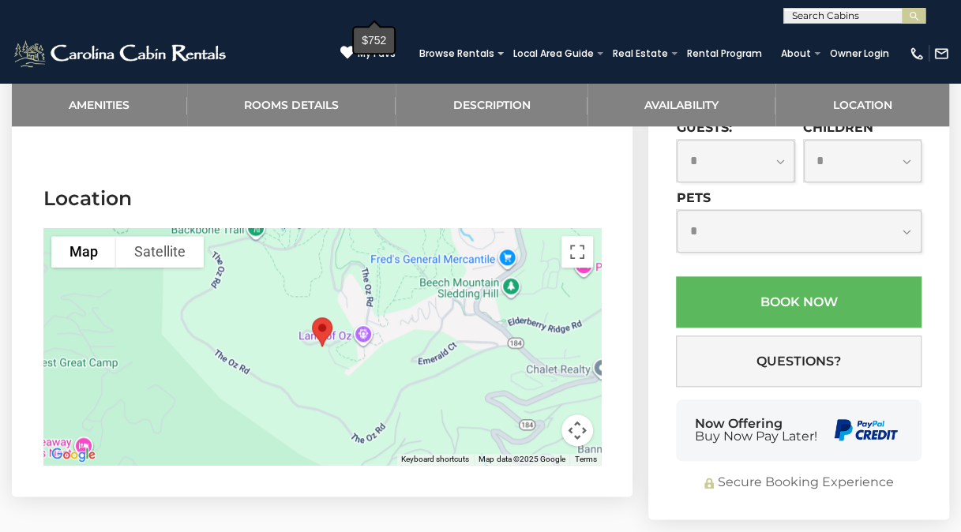
scroll to position [3585, 0]
